Goal: Task Accomplishment & Management: Manage account settings

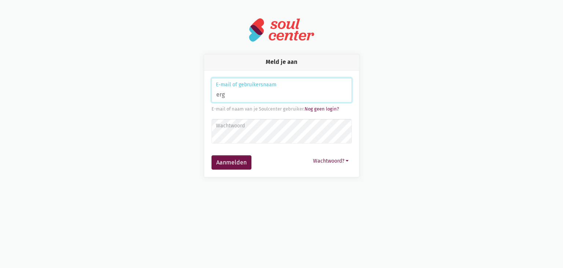
click at [263, 91] on input "erg" at bounding box center [282, 90] width 140 height 25
paste input "o.wilgendries.voorde@mr-wzc.be"
type input "[EMAIL_ADDRESS][DOMAIN_NAME]"
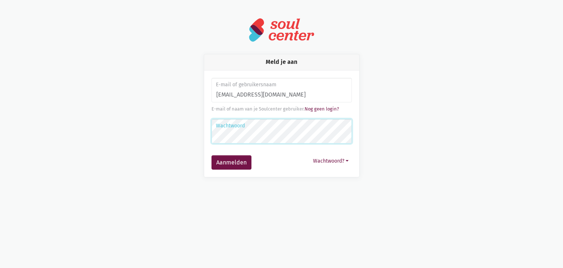
click at [212, 155] on button "Aanmelden" at bounding box center [232, 162] width 40 height 15
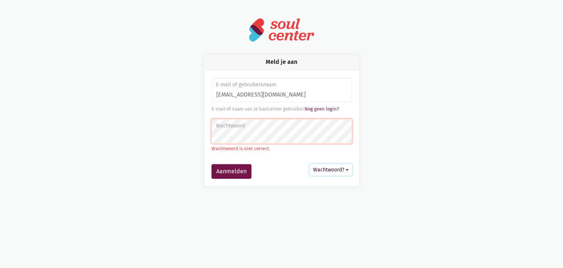
click at [341, 171] on button "Wachtwoord?" at bounding box center [331, 169] width 42 height 11
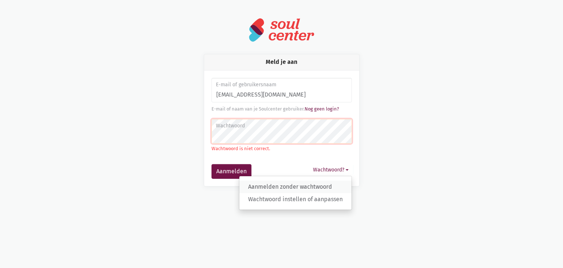
click at [328, 183] on link "Aanmelden zonder wachtwoord" at bounding box center [296, 186] width 112 height 12
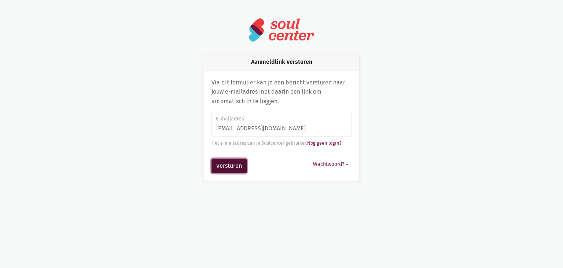
click at [239, 164] on button "Versturen" at bounding box center [229, 165] width 35 height 15
